Goal: Task Accomplishment & Management: Complete application form

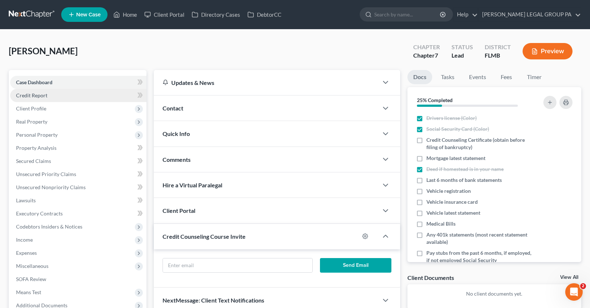
click at [33, 98] on span "Credit Report" at bounding box center [31, 95] width 31 height 6
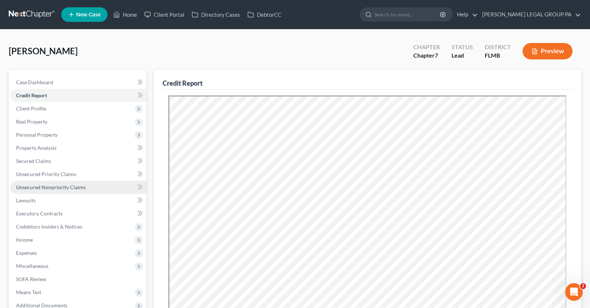
click at [53, 184] on span "Unsecured Nonpriority Claims" at bounding box center [51, 187] width 70 height 6
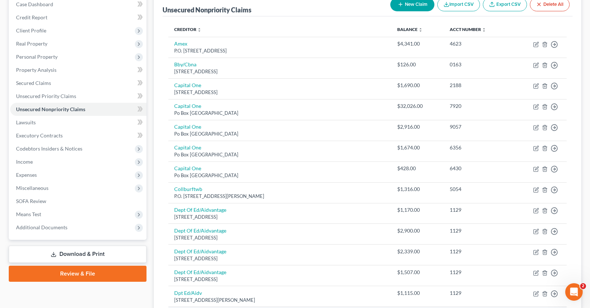
scroll to position [75, 0]
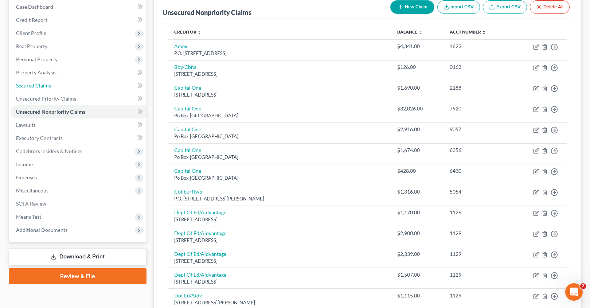
drag, startPoint x: 40, startPoint y: 87, endPoint x: 1, endPoint y: 93, distance: 39.1
click at [40, 87] on span "Secured Claims" at bounding box center [33, 85] width 35 height 6
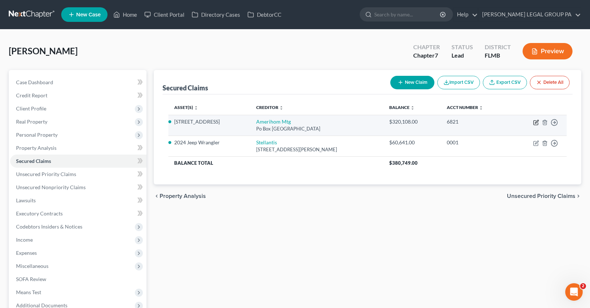
click at [535, 123] on icon "button" at bounding box center [536, 121] width 3 height 3
select select "33"
select select "6"
select select "2"
select select "3"
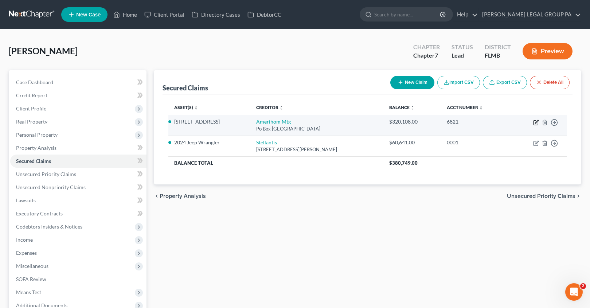
select select "0"
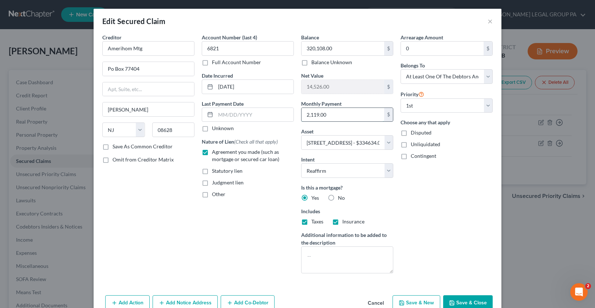
drag, startPoint x: 331, startPoint y: 115, endPoint x: 345, endPoint y: 114, distance: 14.7
click at [345, 114] on input "2,119.00" at bounding box center [343, 115] width 83 height 14
type input "2,127.32"
click at [338, 46] on input "320,108.00" at bounding box center [343, 49] width 83 height 14
type input "313,874.12"
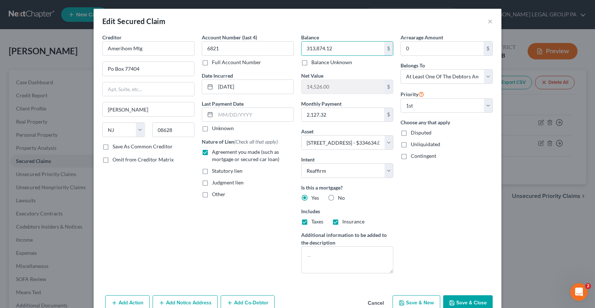
click at [463, 300] on button "Save & Close" at bounding box center [468, 302] width 50 height 15
select select
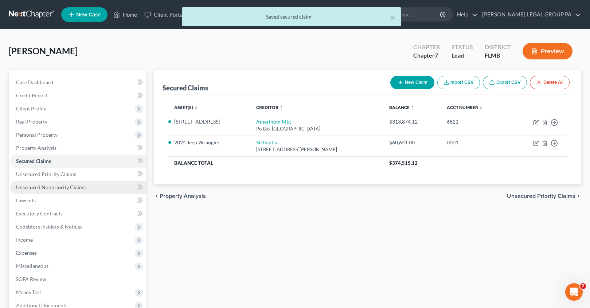
click at [36, 191] on link "Unsecured Nonpriority Claims" at bounding box center [78, 187] width 136 height 13
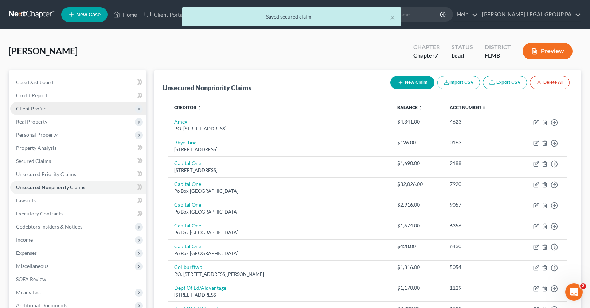
drag, startPoint x: 29, startPoint y: 112, endPoint x: 37, endPoint y: 122, distance: 12.4
click at [29, 112] on span "Client Profile" at bounding box center [78, 108] width 136 height 13
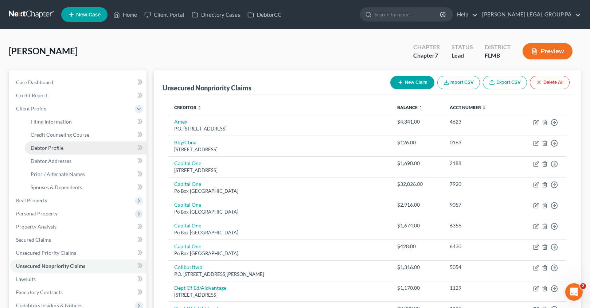
drag, startPoint x: 44, startPoint y: 152, endPoint x: 64, endPoint y: 152, distance: 20.0
click at [44, 152] on link "Debtor Profile" at bounding box center [86, 147] width 122 height 13
select select "1"
select select "2"
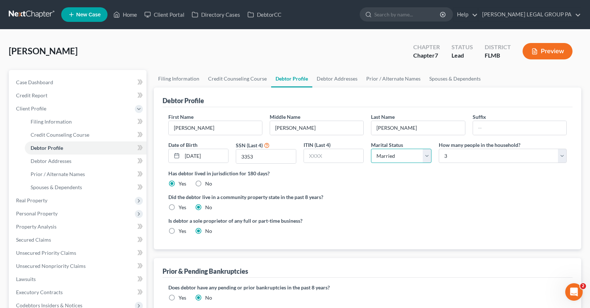
click at [407, 154] on select "Select Single Married Separated Divorced Widowed" at bounding box center [401, 156] width 60 height 15
select select "2"
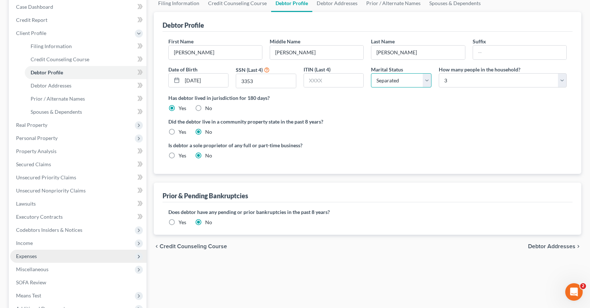
scroll to position [78, 0]
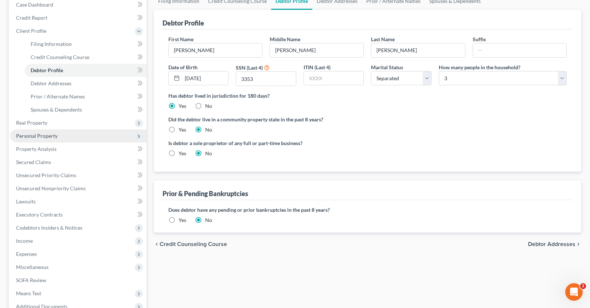
click at [31, 137] on span "Personal Property" at bounding box center [37, 136] width 42 height 6
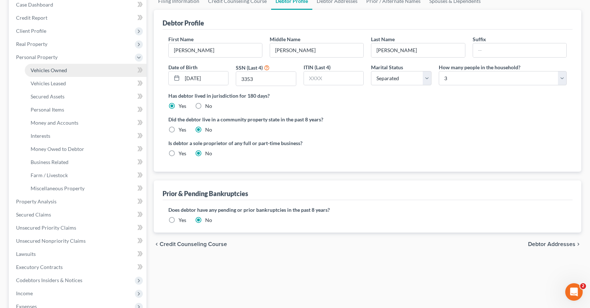
click at [50, 74] on link "Vehicles Owned" at bounding box center [86, 70] width 122 height 13
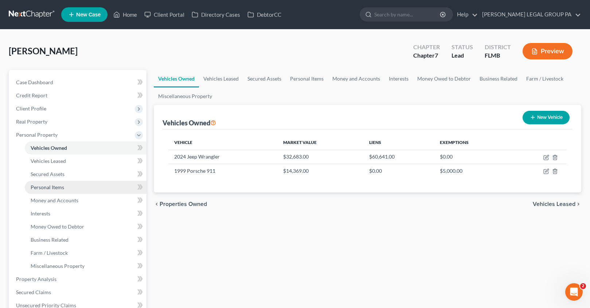
click at [55, 190] on span "Personal Items" at bounding box center [48, 187] width 34 height 6
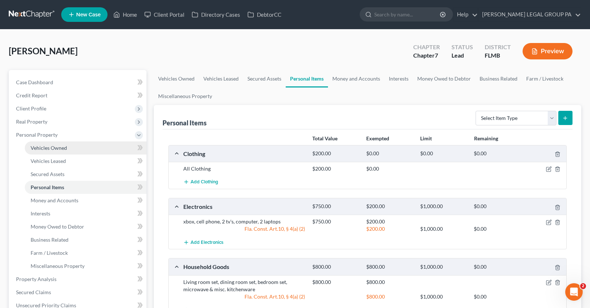
click at [44, 152] on link "Vehicles Owned" at bounding box center [86, 147] width 122 height 13
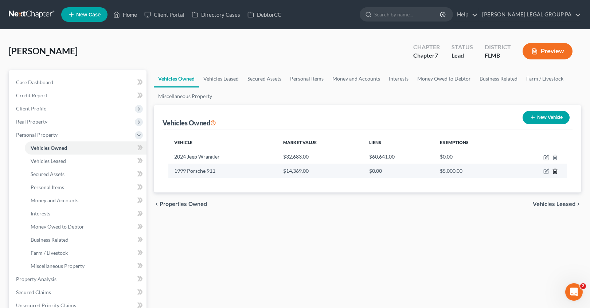
click at [553, 172] on icon "button" at bounding box center [555, 171] width 6 height 6
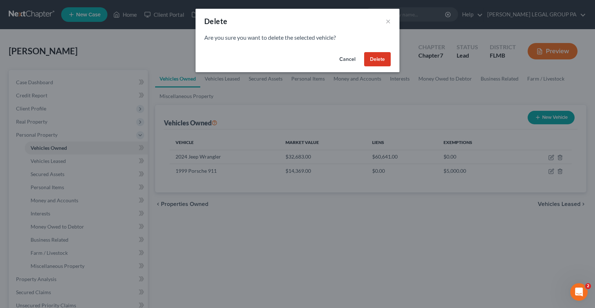
click at [379, 62] on button "Delete" at bounding box center [377, 59] width 27 height 15
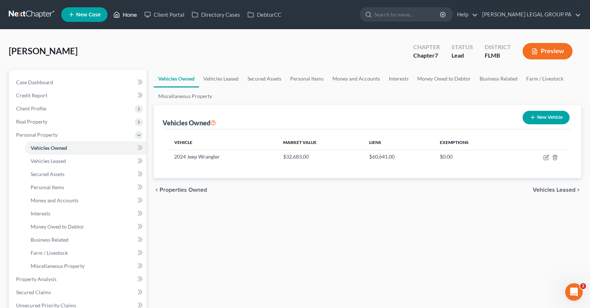
click at [131, 16] on link "Home" at bounding box center [125, 14] width 31 height 13
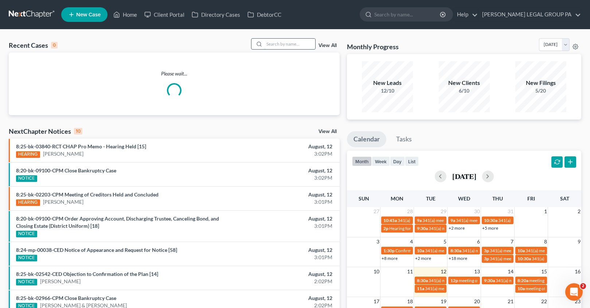
click at [297, 43] on input "search" at bounding box center [289, 44] width 51 height 11
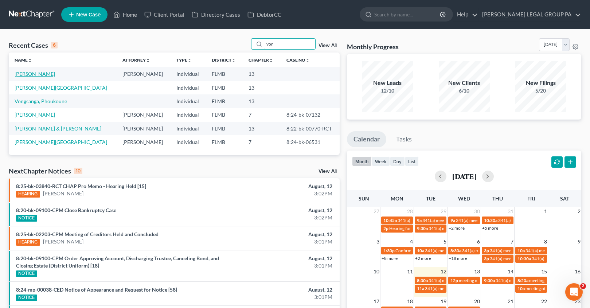
type input "von"
click at [32, 75] on link "[PERSON_NAME]" at bounding box center [35, 74] width 40 height 6
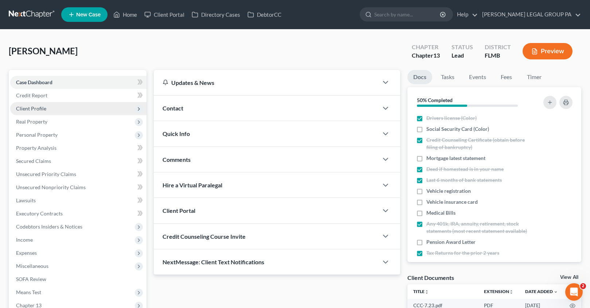
click at [34, 107] on span "Client Profile" at bounding box center [31, 108] width 30 height 6
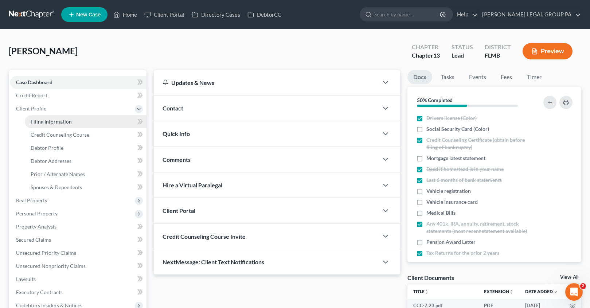
click at [50, 124] on span "Filing Information" at bounding box center [51, 121] width 41 height 6
select select "1"
select select "0"
select select "3"
select select "15"
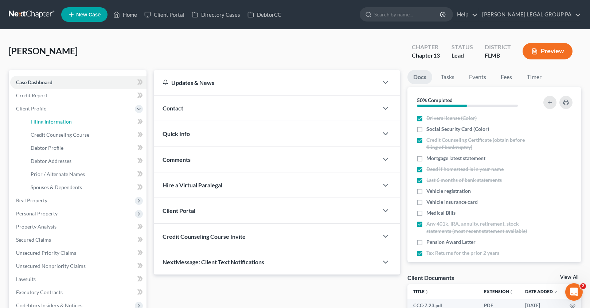
select select "0"
select select "9"
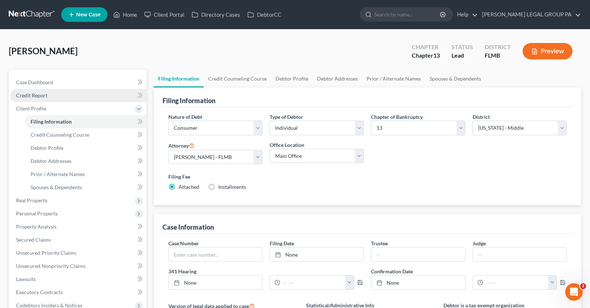
click at [30, 97] on span "Credit Report" at bounding box center [31, 95] width 31 height 6
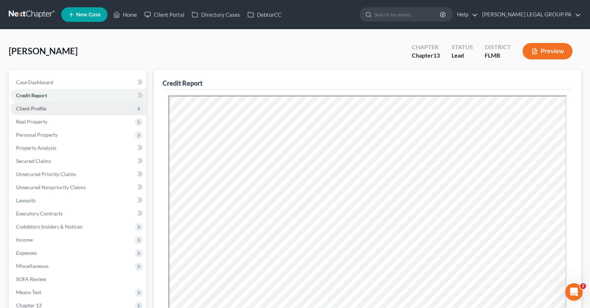
click at [39, 106] on span "Client Profile" at bounding box center [31, 108] width 30 height 6
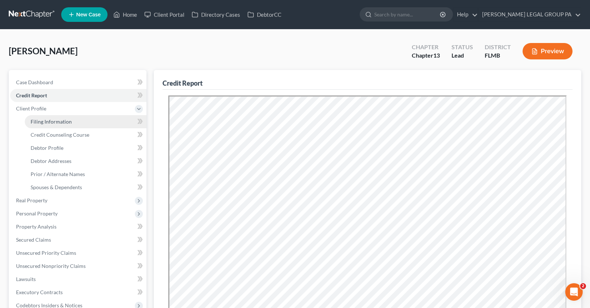
click at [47, 121] on span "Filing Information" at bounding box center [51, 121] width 41 height 6
select select "1"
select select "0"
select select "3"
select select "15"
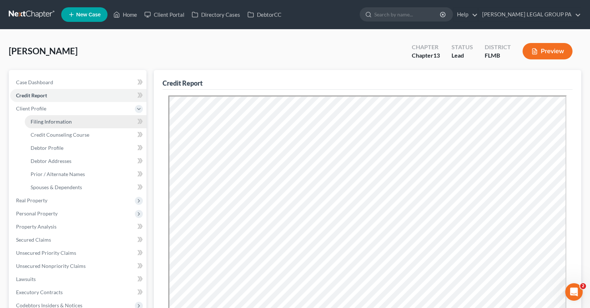
select select "0"
select select "9"
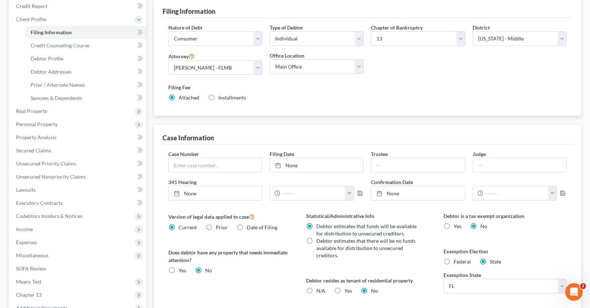
scroll to position [125, 0]
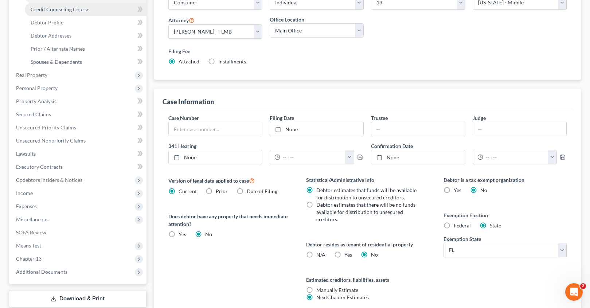
click at [50, 14] on link "Credit Counseling Course" at bounding box center [86, 9] width 122 height 13
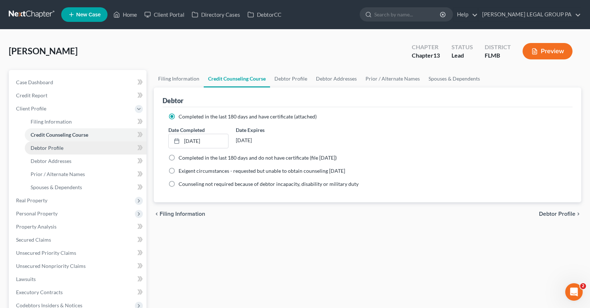
click at [40, 152] on link "Debtor Profile" at bounding box center [86, 147] width 122 height 13
select select "0"
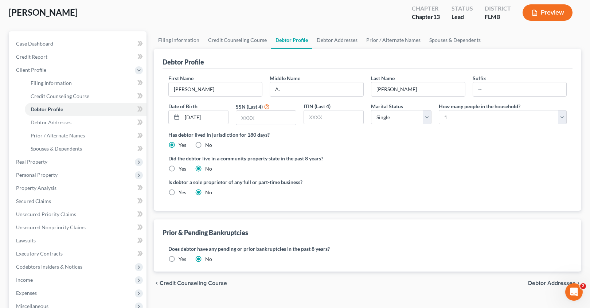
scroll to position [107, 0]
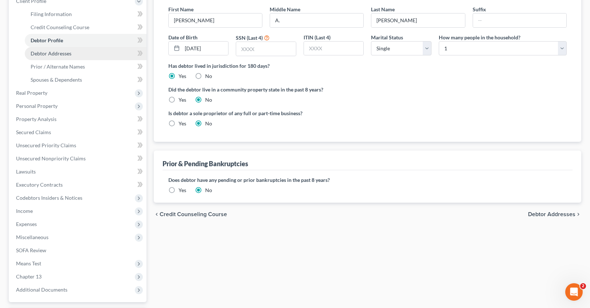
click at [51, 56] on link "Debtor Addresses" at bounding box center [86, 53] width 122 height 13
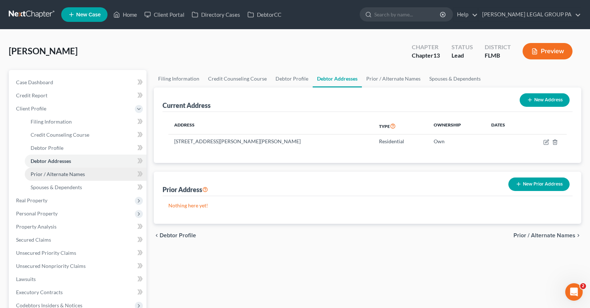
click at [46, 174] on span "Prior / Alternate Names" at bounding box center [58, 174] width 54 height 6
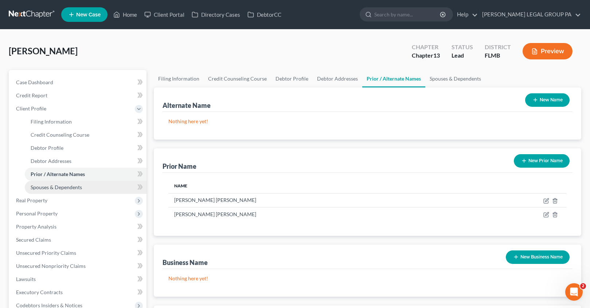
click at [83, 193] on link "Spouses & Dependents" at bounding box center [86, 187] width 122 height 13
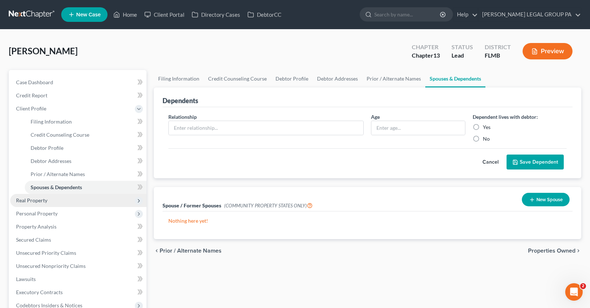
click at [36, 199] on span "Real Property" at bounding box center [31, 200] width 31 height 6
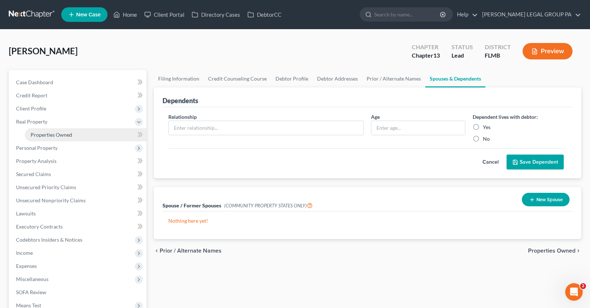
click at [56, 137] on span "Properties Owned" at bounding box center [52, 135] width 42 height 6
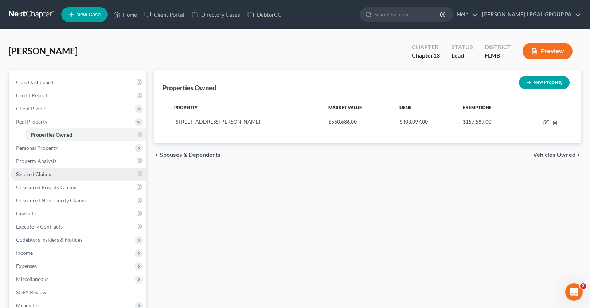
click at [35, 170] on link "Secured Claims" at bounding box center [78, 174] width 136 height 13
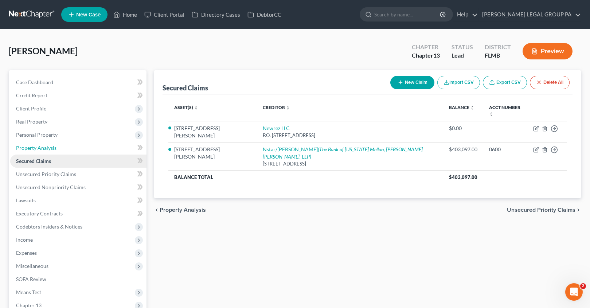
drag, startPoint x: 36, startPoint y: 164, endPoint x: 43, endPoint y: 161, distance: 6.9
click at [36, 164] on ul "Case Dashboard Payments Invoices Payments Payments Credit Report Client Profile" at bounding box center [78, 200] width 136 height 249
click at [30, 152] on link "Property Analysis" at bounding box center [78, 147] width 136 height 13
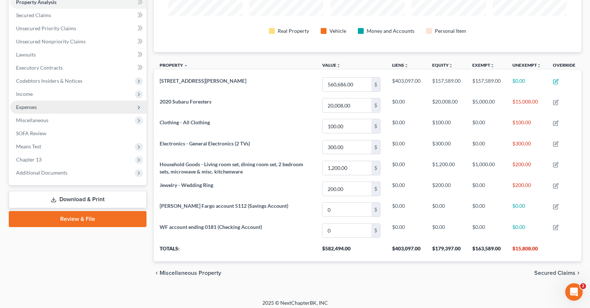
scroll to position [150, 0]
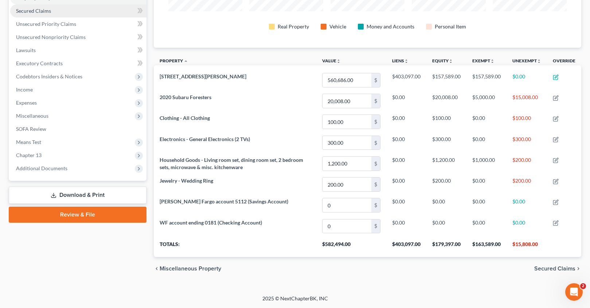
click at [27, 12] on span "Secured Claims" at bounding box center [33, 11] width 35 height 6
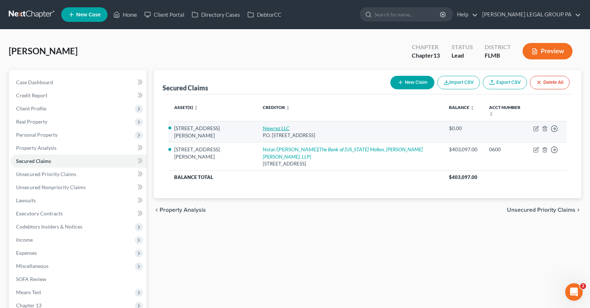
click at [263, 125] on link "Newrez LLC" at bounding box center [276, 128] width 27 height 6
select select "4"
select select "2"
select select "0"
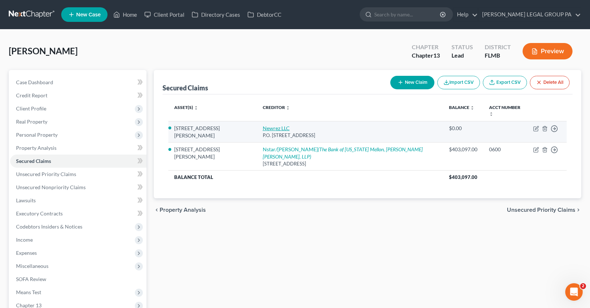
select select "0"
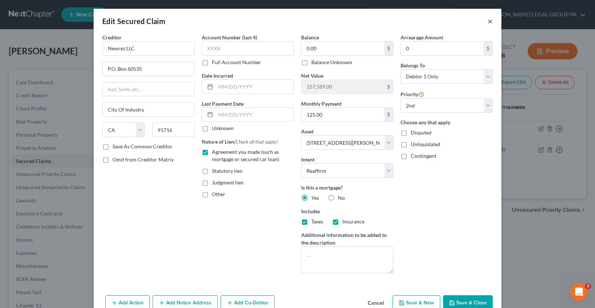
click at [489, 21] on button "×" at bounding box center [490, 21] width 5 height 9
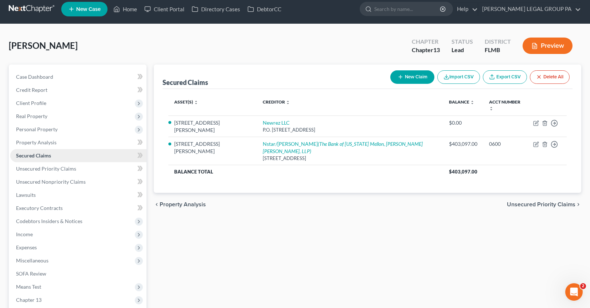
scroll to position [1, 0]
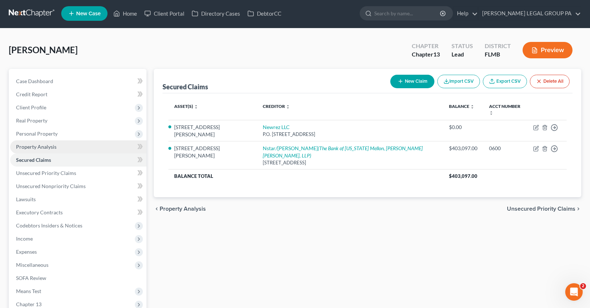
click at [47, 148] on span "Property Analysis" at bounding box center [36, 147] width 40 height 6
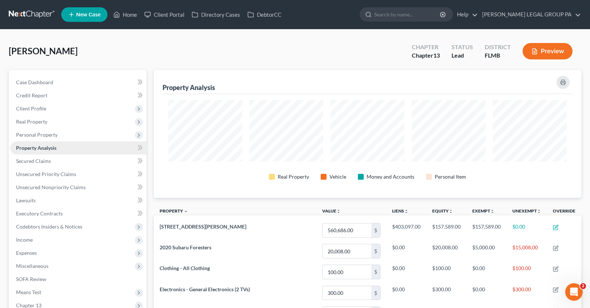
scroll to position [364210, 363910]
click at [31, 165] on link "Secured Claims" at bounding box center [78, 160] width 136 height 13
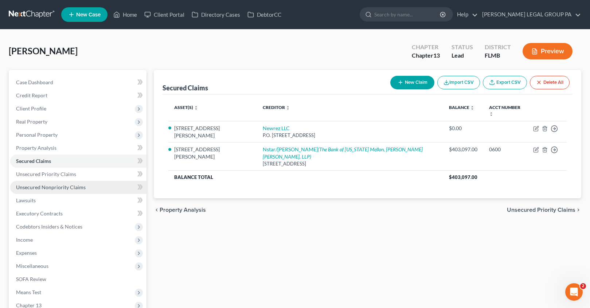
click at [82, 185] on span "Unsecured Nonpriority Claims" at bounding box center [51, 187] width 70 height 6
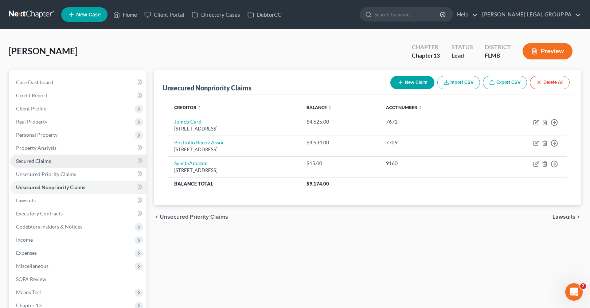
click at [47, 166] on link "Secured Claims" at bounding box center [78, 160] width 136 height 13
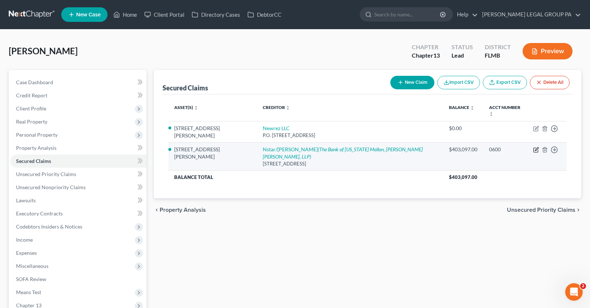
click at [537, 147] on icon "button" at bounding box center [536, 150] width 6 height 6
select select "45"
select select "2"
select select "0"
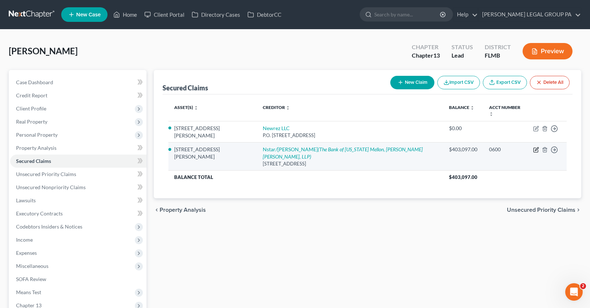
select select "0"
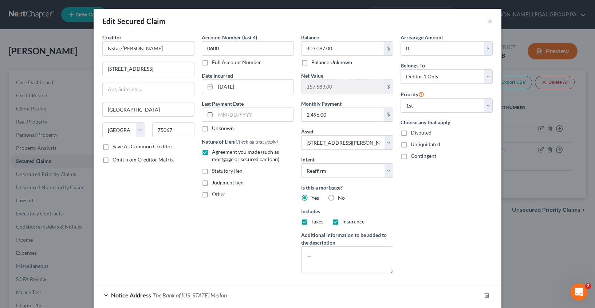
click at [489, 23] on button "×" at bounding box center [490, 21] width 5 height 9
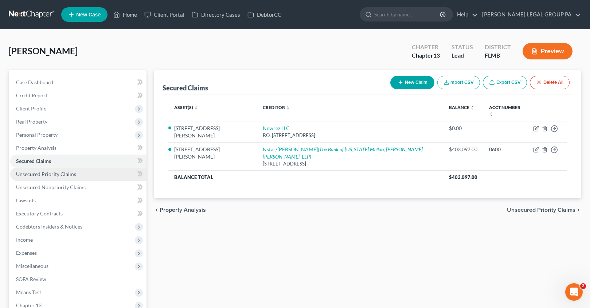
click at [55, 180] on link "Unsecured Priority Claims" at bounding box center [78, 174] width 136 height 13
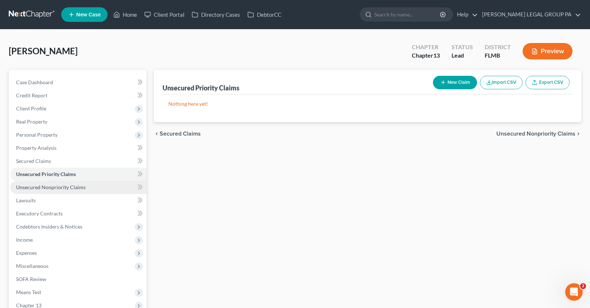
click at [61, 188] on span "Unsecured Nonpriority Claims" at bounding box center [51, 187] width 70 height 6
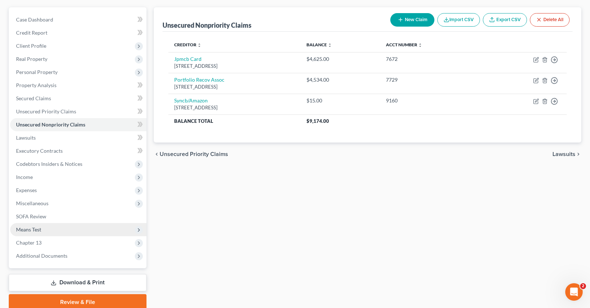
click at [52, 231] on span "Means Test" at bounding box center [78, 229] width 136 height 13
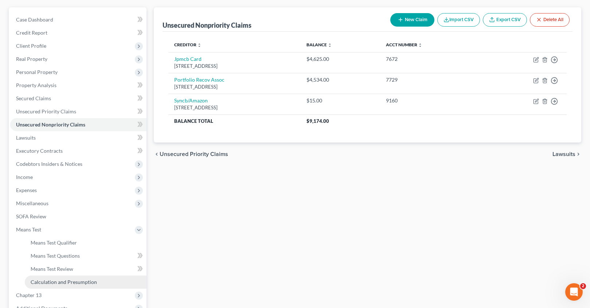
click at [96, 286] on link "Calculation and Presumption" at bounding box center [86, 281] width 122 height 13
